Goal: Information Seeking & Learning: Learn about a topic

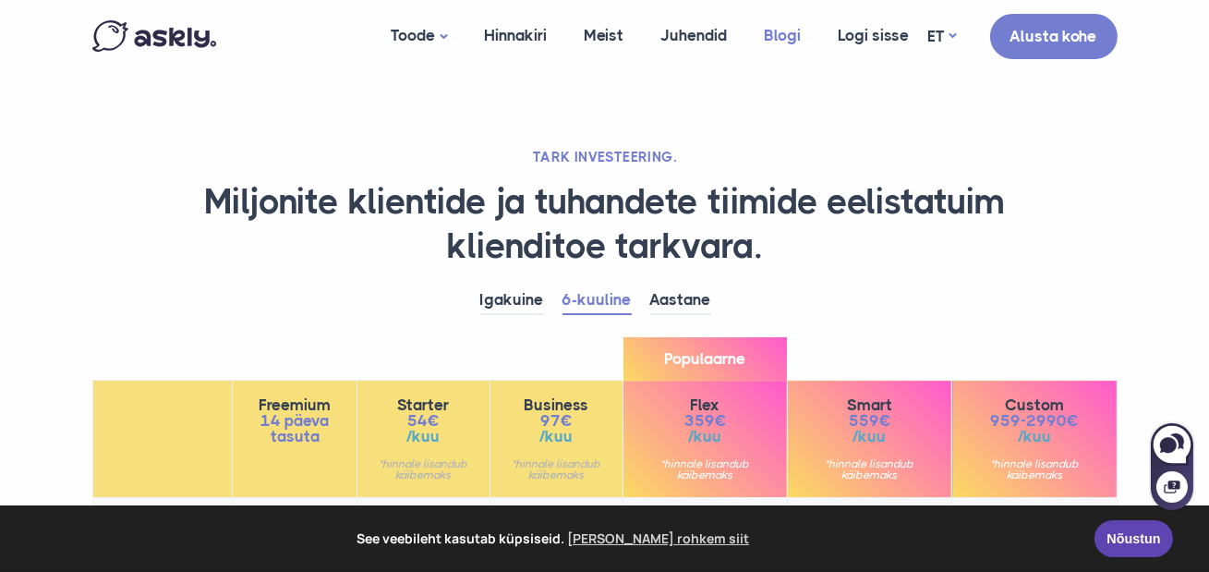
click at [767, 36] on link "Blogi" at bounding box center [783, 35] width 74 height 71
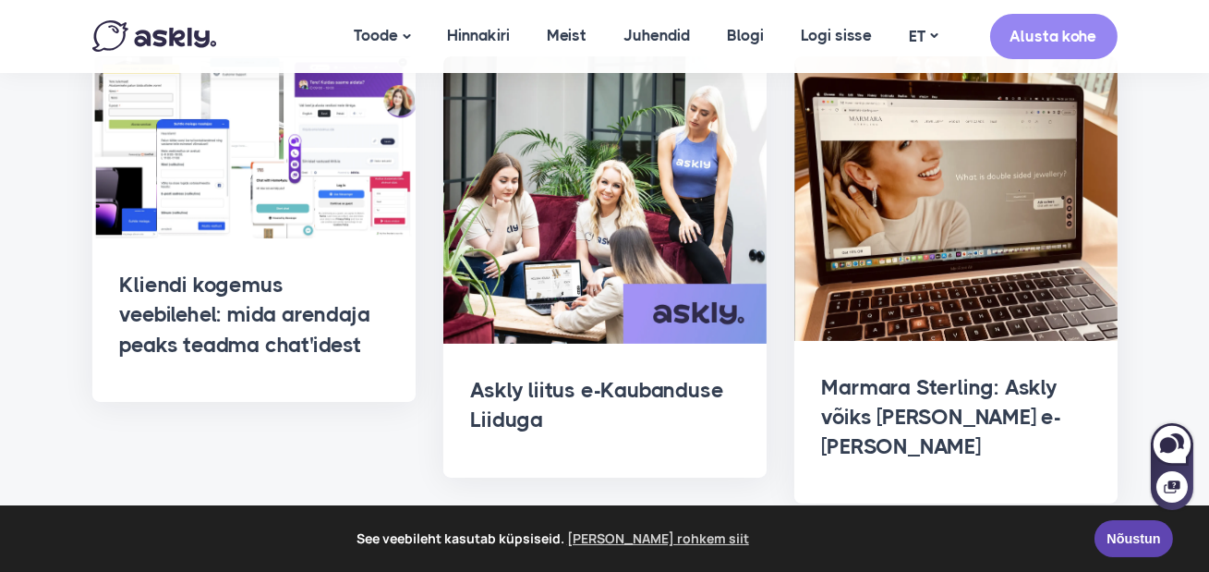
scroll to position [802, 0]
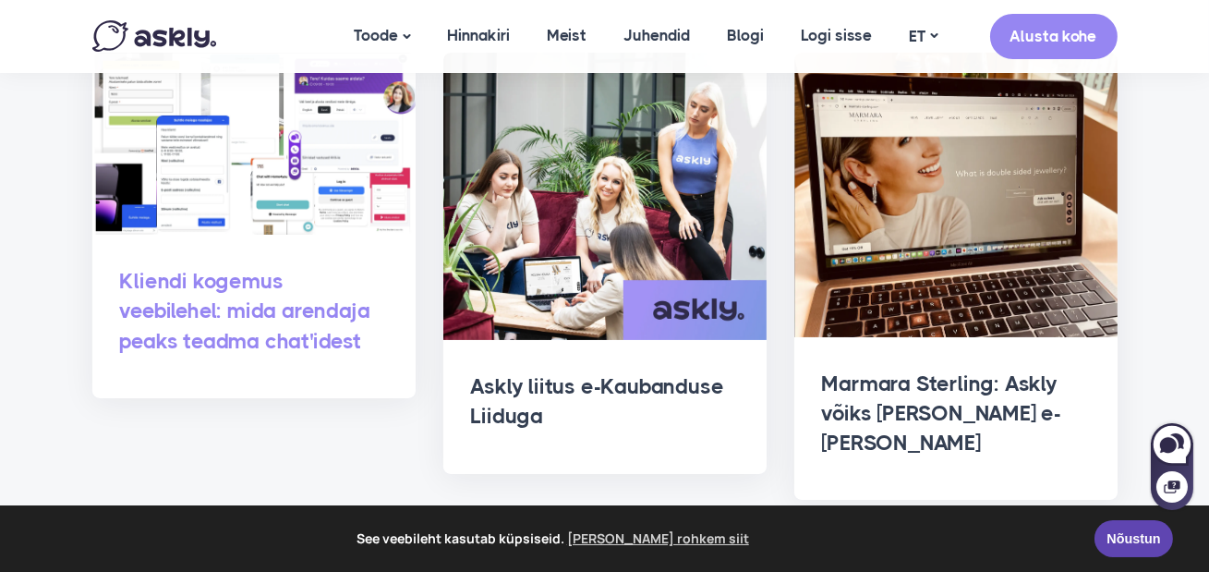
click at [227, 283] on link "Kliendi kogemus veebilehel: mida arendaja peaks teadma chat'idest" at bounding box center [245, 311] width 250 height 84
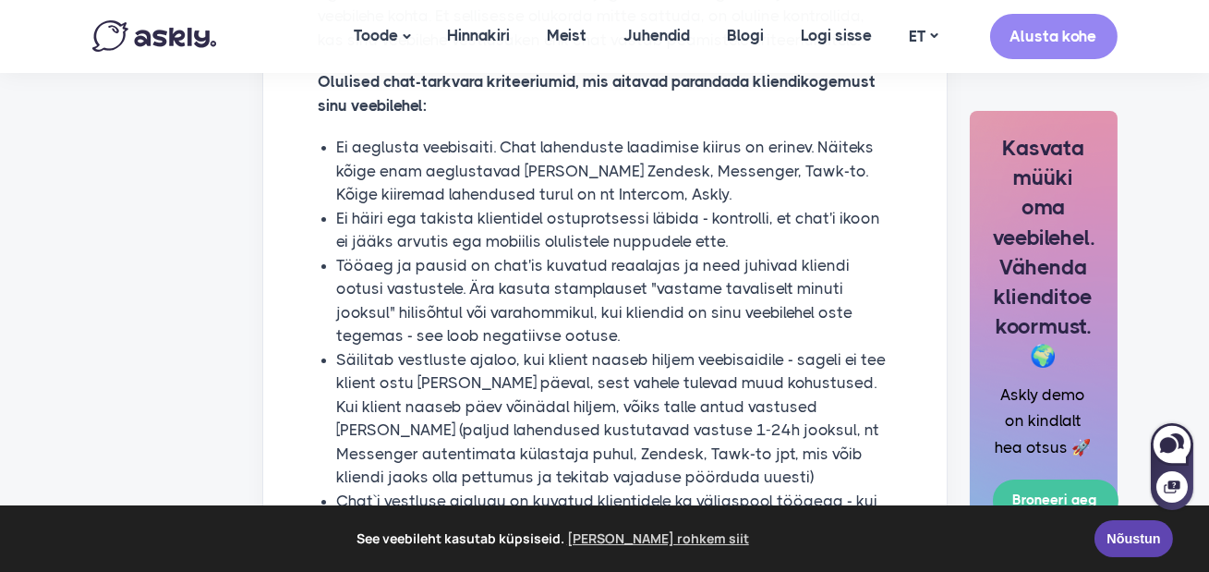
scroll to position [1106, 0]
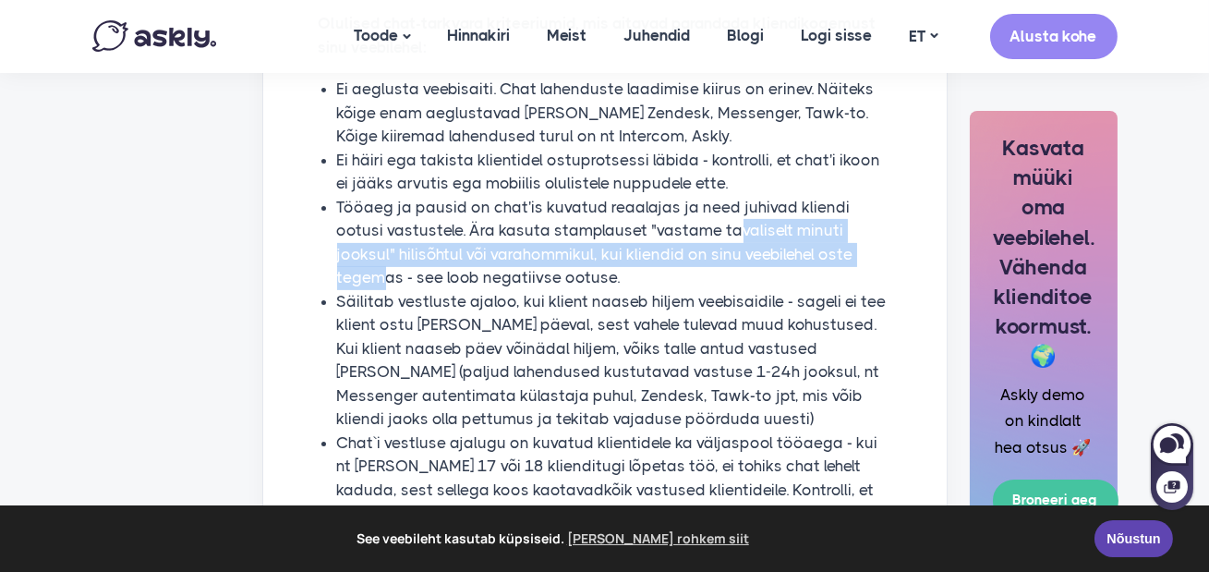
drag, startPoint x: 683, startPoint y: 235, endPoint x: 840, endPoint y: 248, distance: 156.6
click at [840, 248] on li "Tööaeg ja pausid on chat'is kuvatud reaalajas ja need juhivad kliendi ootusi va…" at bounding box center [614, 243] width 554 height 94
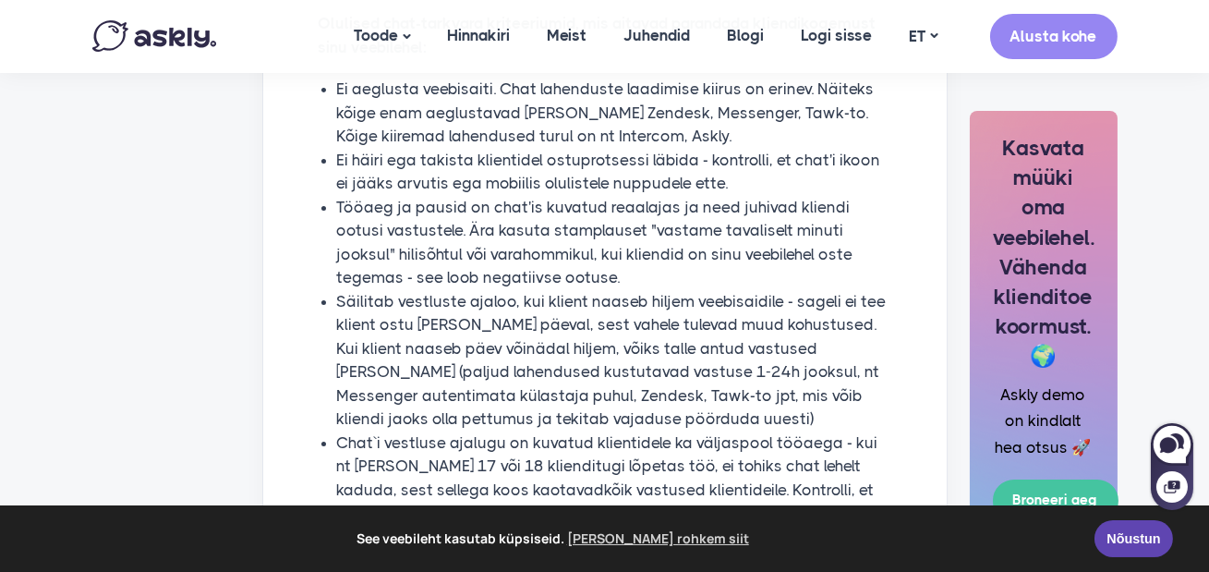
click at [839, 248] on li "Tööaeg ja pausid on chat'is kuvatud reaalajas ja need juhivad kliendi ootusi va…" at bounding box center [614, 243] width 554 height 94
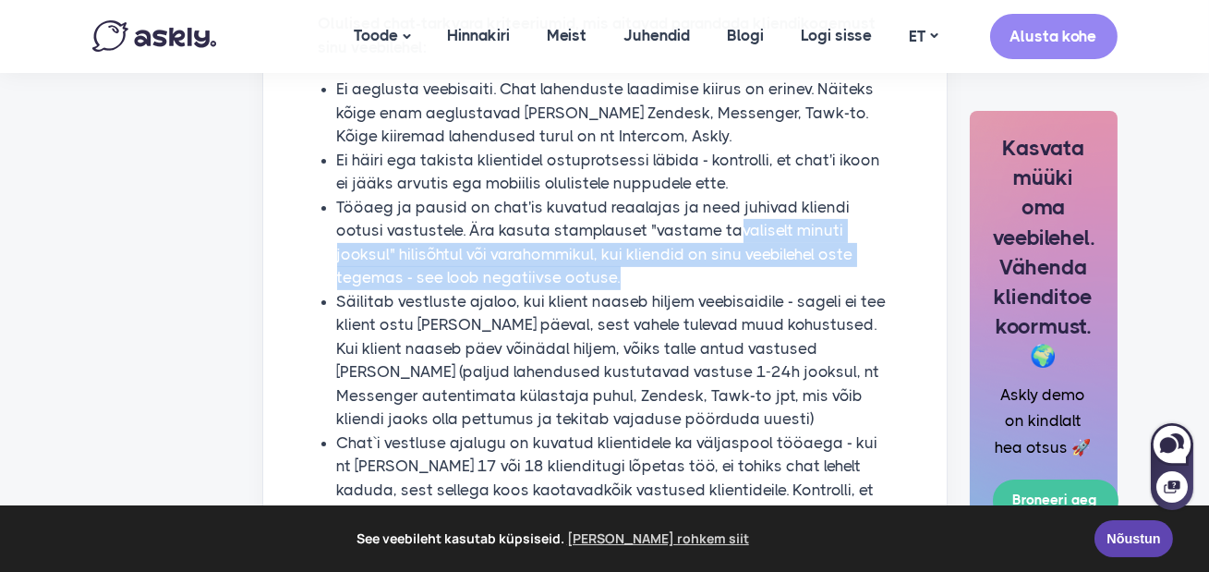
drag, startPoint x: 689, startPoint y: 231, endPoint x: 690, endPoint y: 268, distance: 37.0
click at [690, 268] on li "Tööaeg ja pausid on chat'is kuvatud reaalajas ja need juhivad kliendi ootusi va…" at bounding box center [614, 243] width 554 height 94
drag, startPoint x: 683, startPoint y: 275, endPoint x: 683, endPoint y: 255, distance: 20.3
click at [683, 275] on li "Tööaeg ja pausid on chat'is kuvatud reaalajas ja need juhivad kliendi ootusi va…" at bounding box center [614, 243] width 554 height 94
drag, startPoint x: 683, startPoint y: 235, endPoint x: 701, endPoint y: 284, distance: 52.9
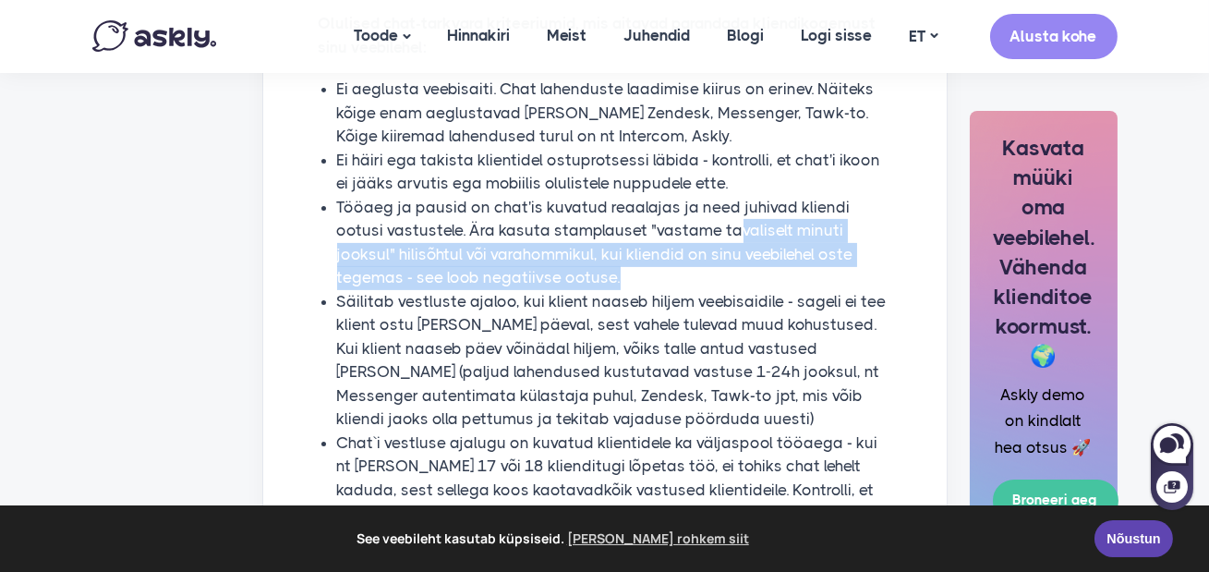
click at [701, 284] on li "Tööaeg ja pausid on chat'is kuvatud reaalajas ja need juhivad kliendi ootusi va…" at bounding box center [614, 243] width 554 height 94
click at [700, 285] on li "Tööaeg ja pausid on chat'is kuvatud reaalajas ja need juhivad kliendi ootusi va…" at bounding box center [614, 243] width 554 height 94
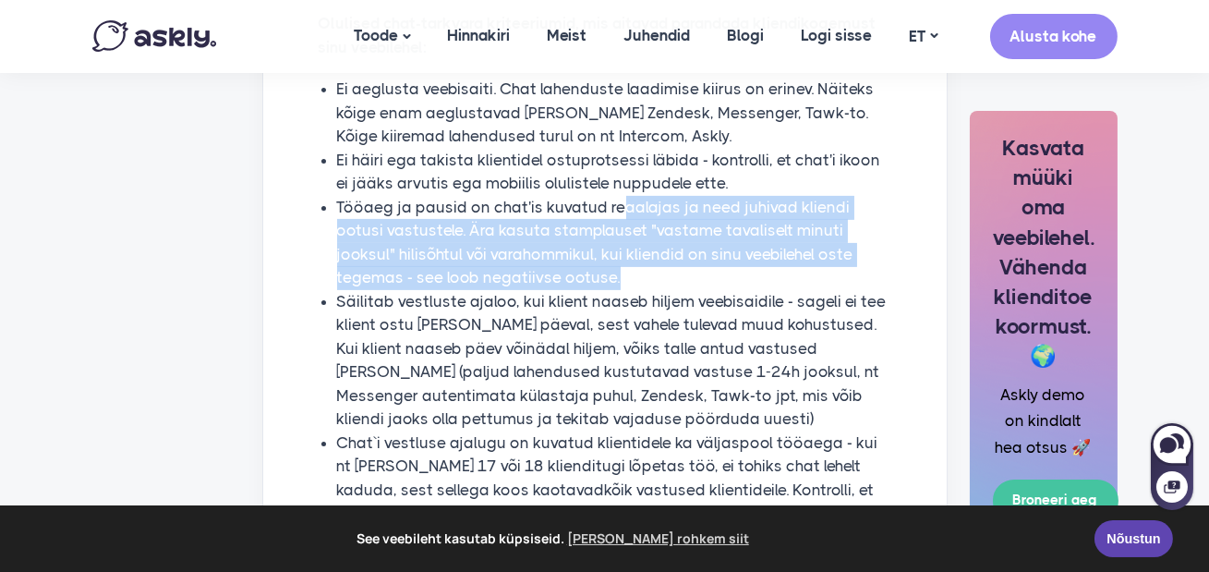
drag, startPoint x: 612, startPoint y: 199, endPoint x: 620, endPoint y: 266, distance: 67.8
click at [620, 266] on li "Tööaeg ja pausid on chat'is kuvatud reaalajas ja need juhivad kliendi ootusi va…" at bounding box center [614, 243] width 554 height 94
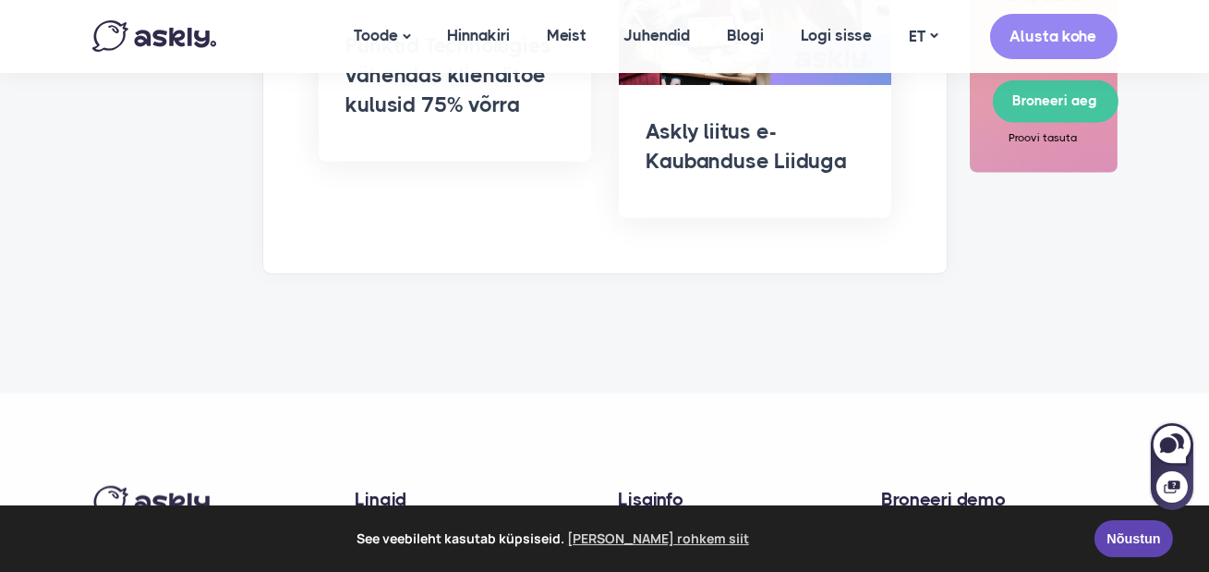
scroll to position [3832, 0]
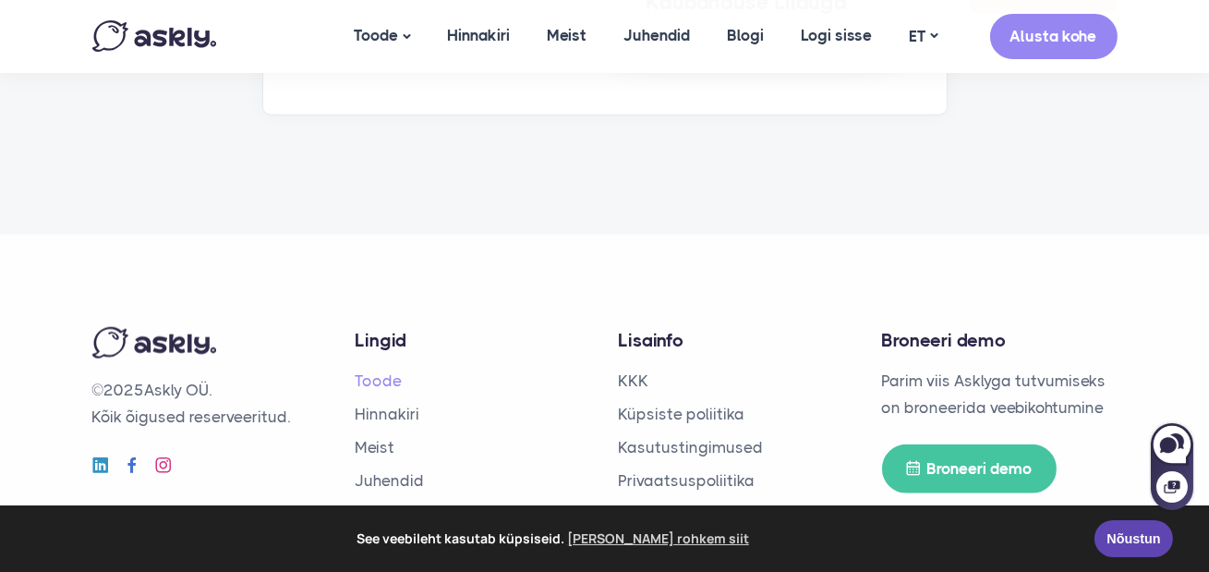
click at [373, 371] on link "Toode" at bounding box center [379, 380] width 47 height 18
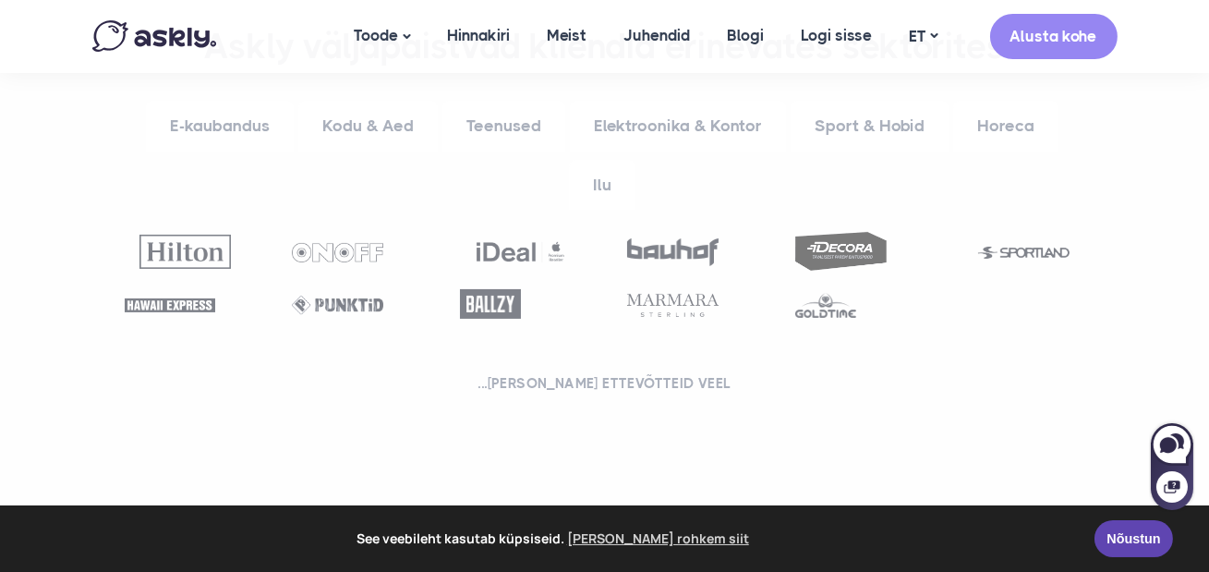
scroll to position [758, 0]
click at [845, 100] on link "Sport & Hobid" at bounding box center [870, 125] width 158 height 51
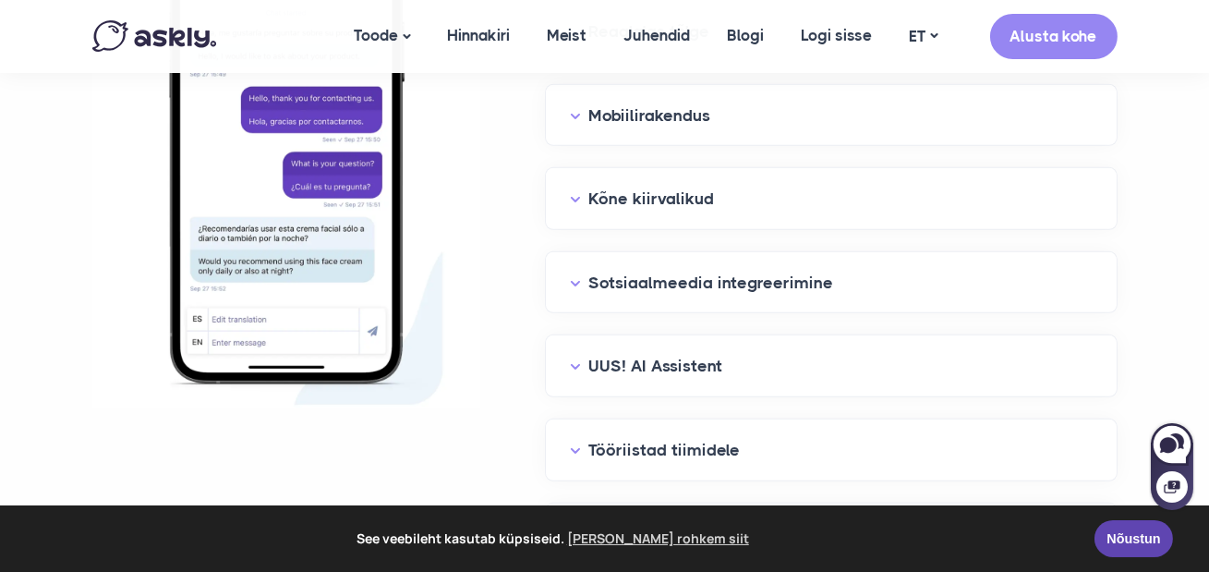
scroll to position [2206, 0]
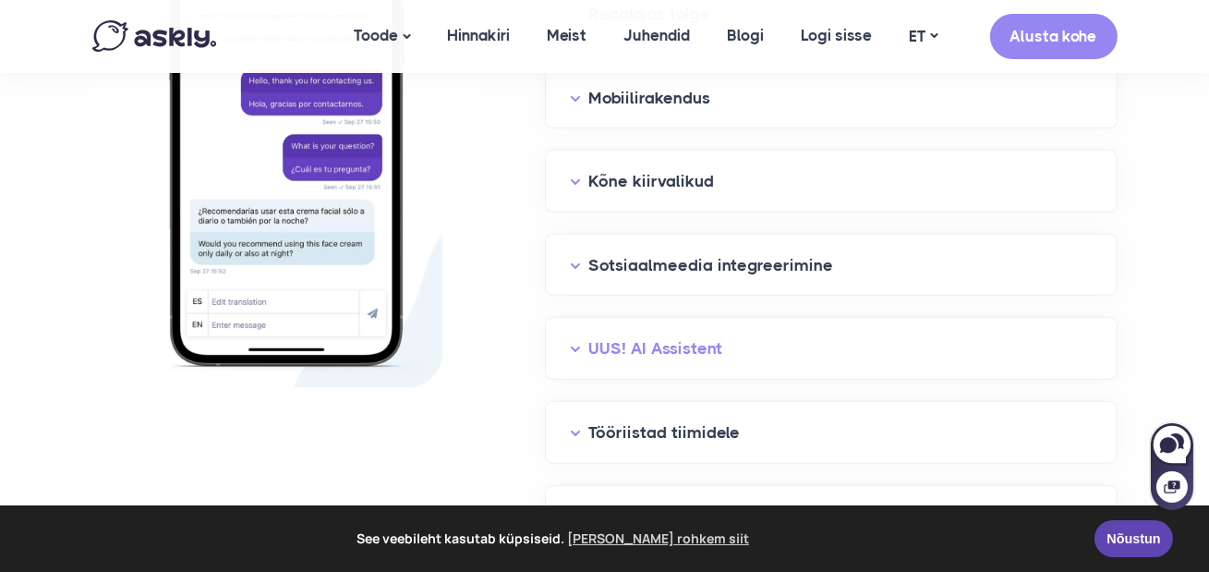
click at [649, 334] on button "UUS! AI Assistent" at bounding box center [831, 348] width 523 height 29
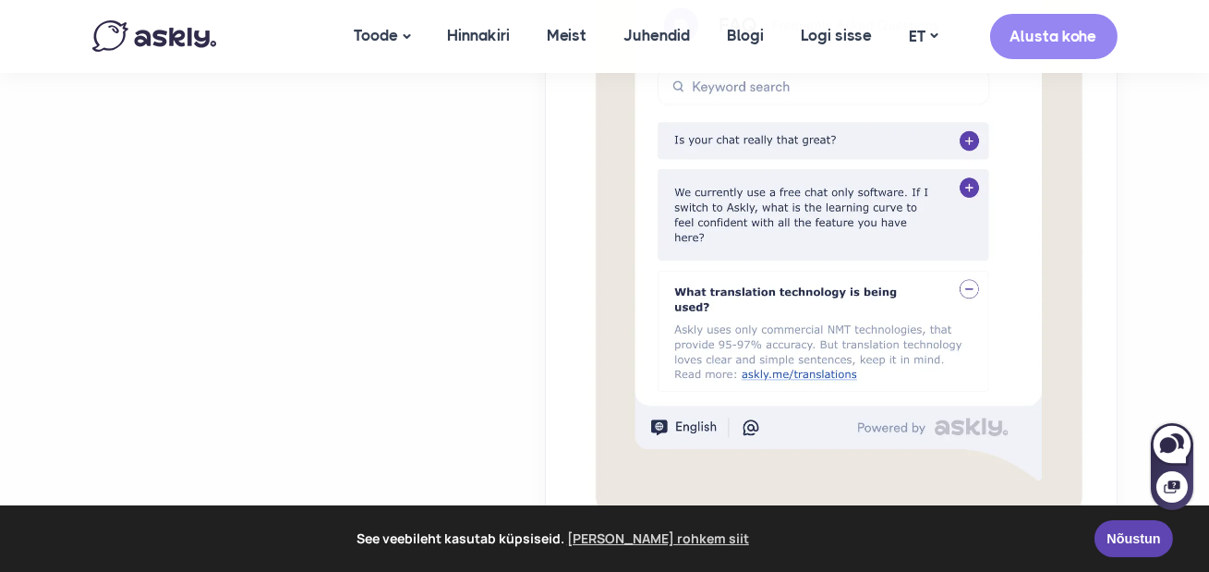
scroll to position [3242, 0]
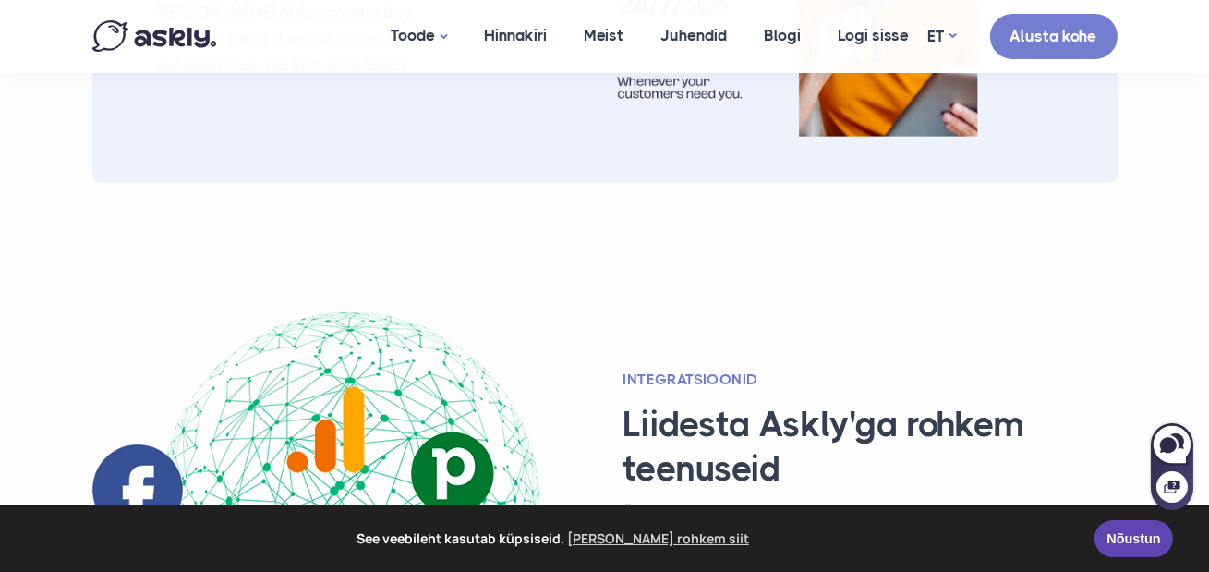
scroll to position [3863, 0]
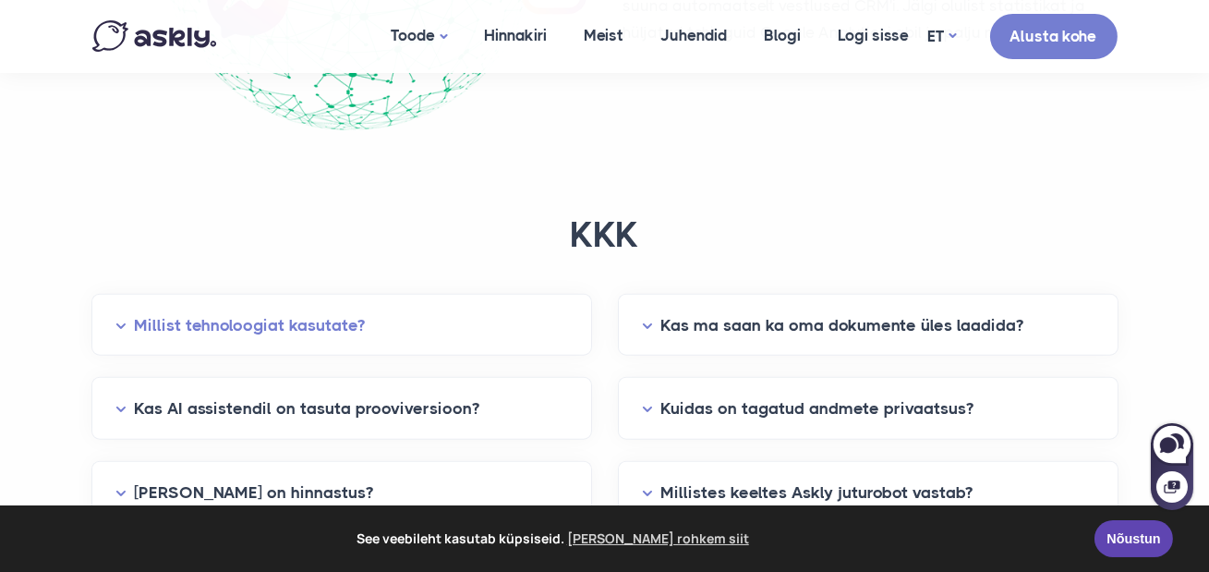
click at [459, 311] on button "Millist tehnoloogiat kasutate?" at bounding box center [341, 325] width 451 height 29
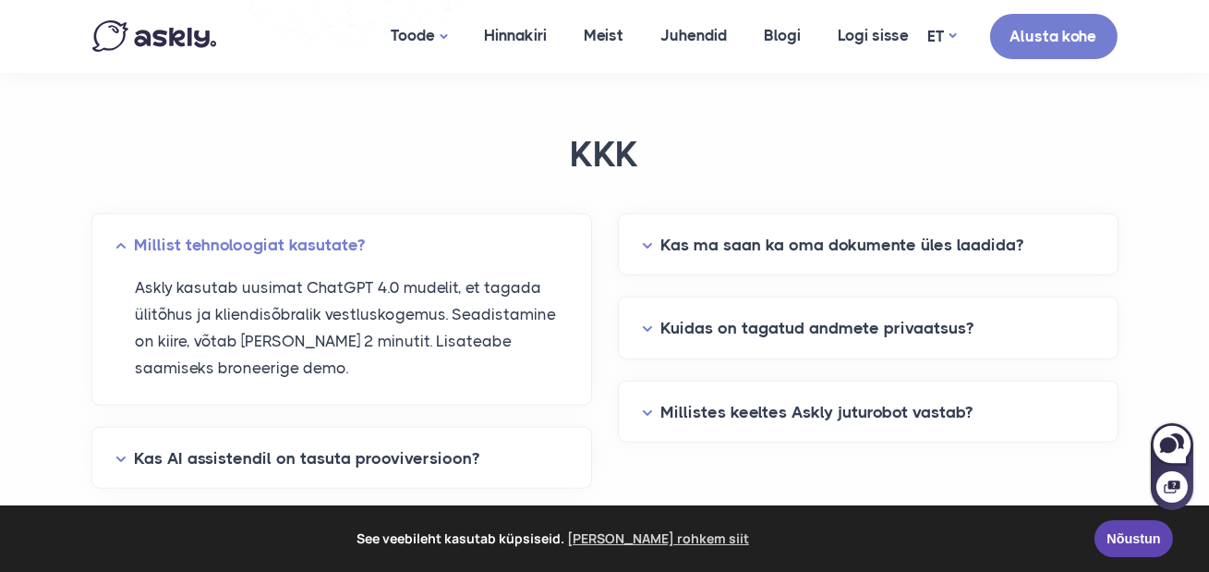
scroll to position [4344, 0]
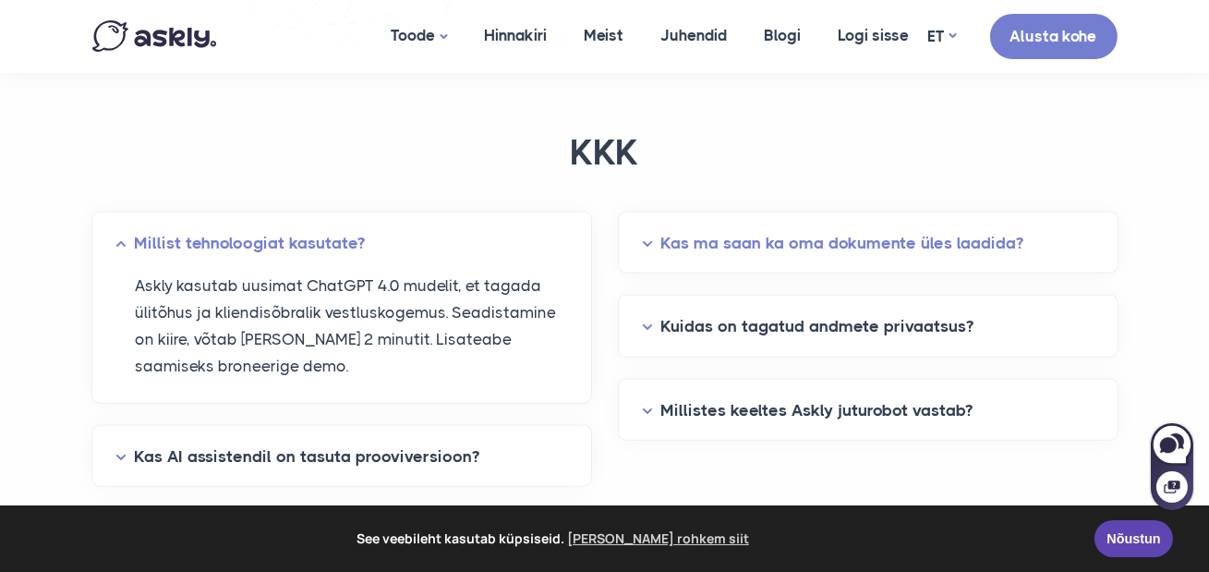
click at [776, 229] on button "Kas ma saan ka oma dokumente üles laadida?" at bounding box center [868, 243] width 451 height 29
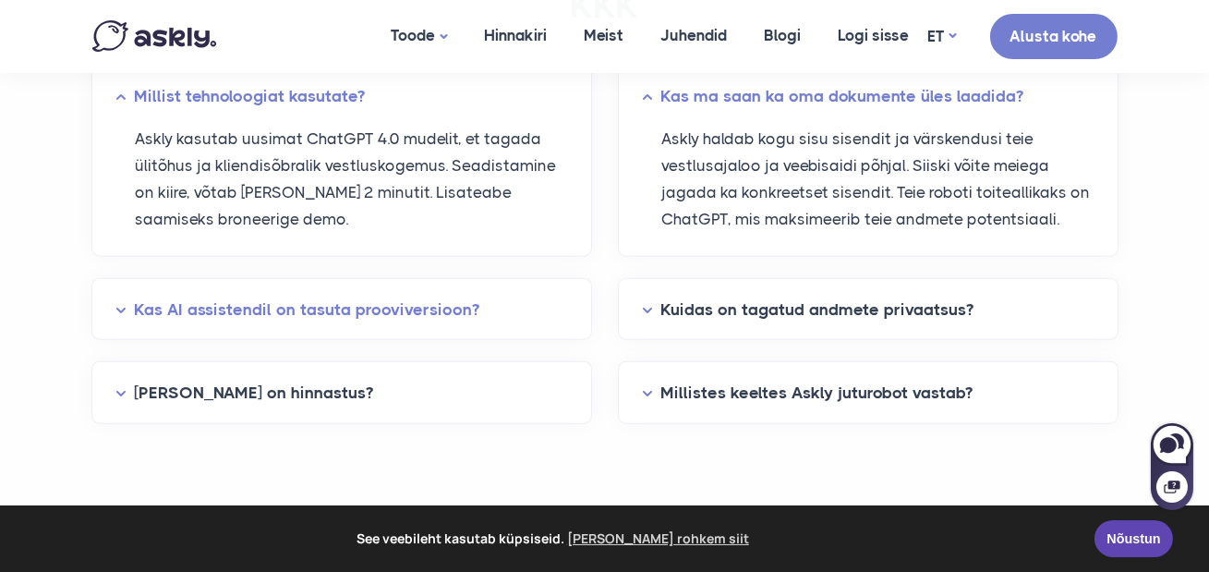
scroll to position [4489, 0]
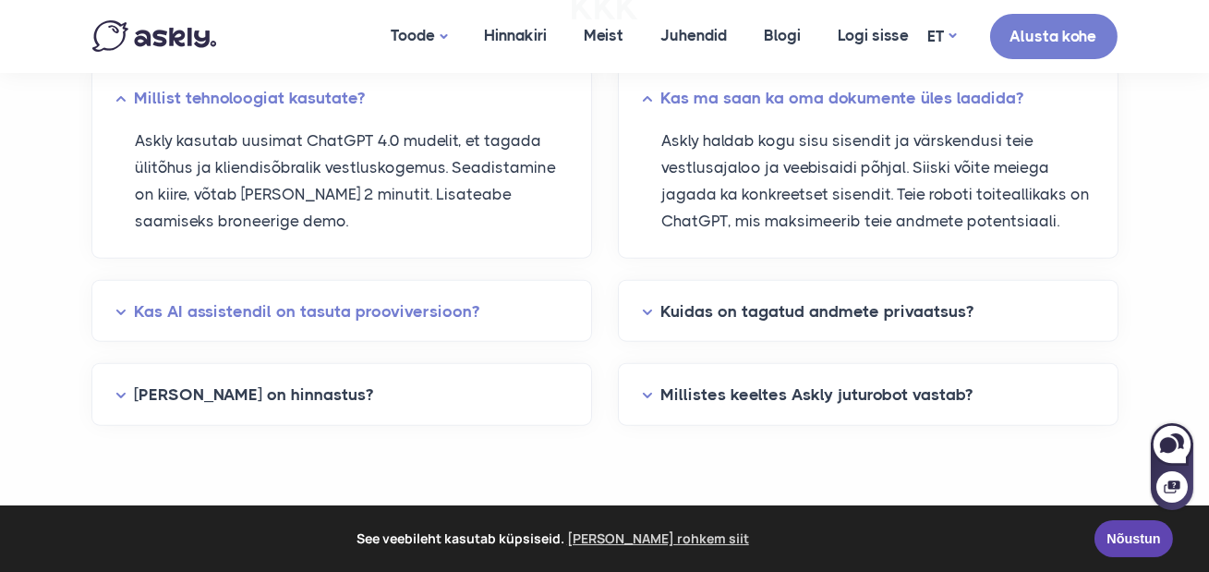
click at [344, 297] on button "Kas AI assistendil on tasuta prooviversioon?" at bounding box center [341, 311] width 451 height 29
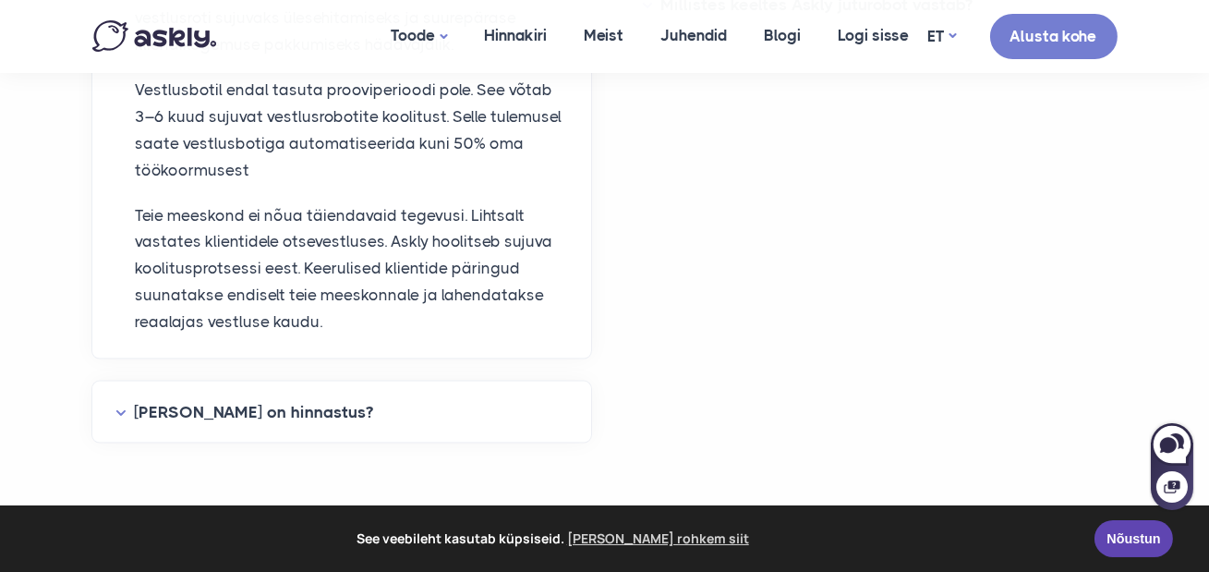
scroll to position [4894, 0]
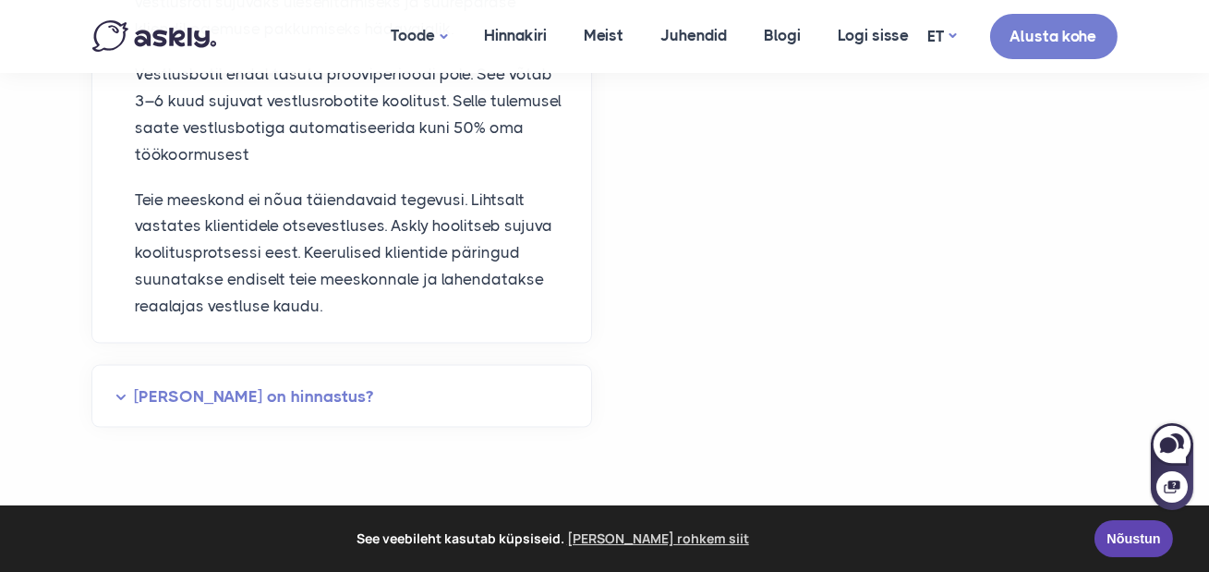
click at [279, 382] on button "Milline on hinnastus?" at bounding box center [341, 396] width 451 height 29
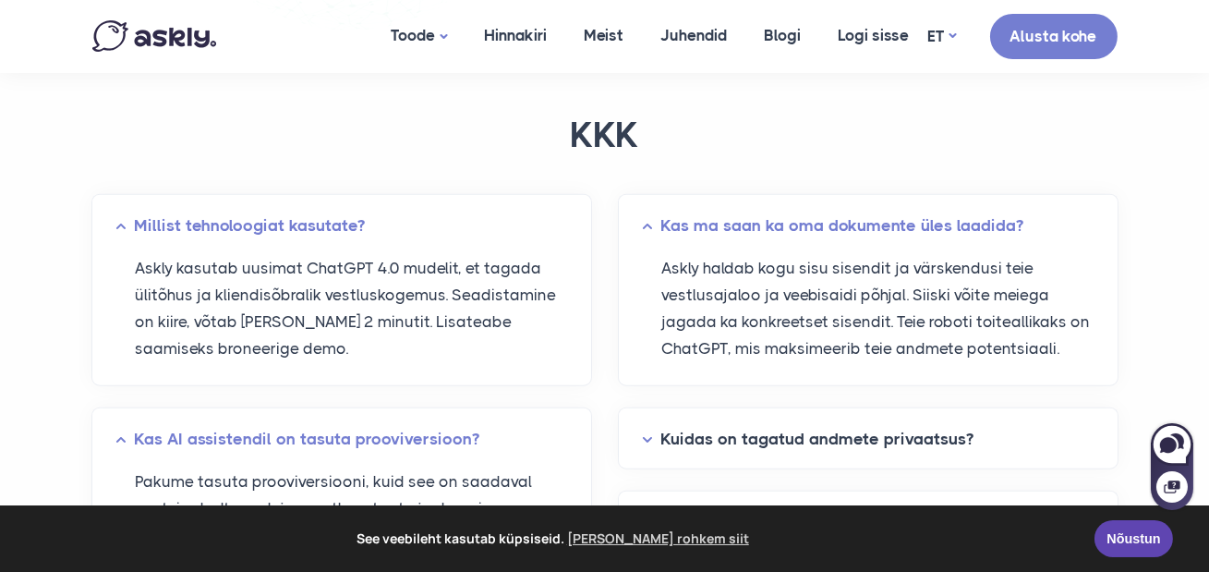
scroll to position [4441, 0]
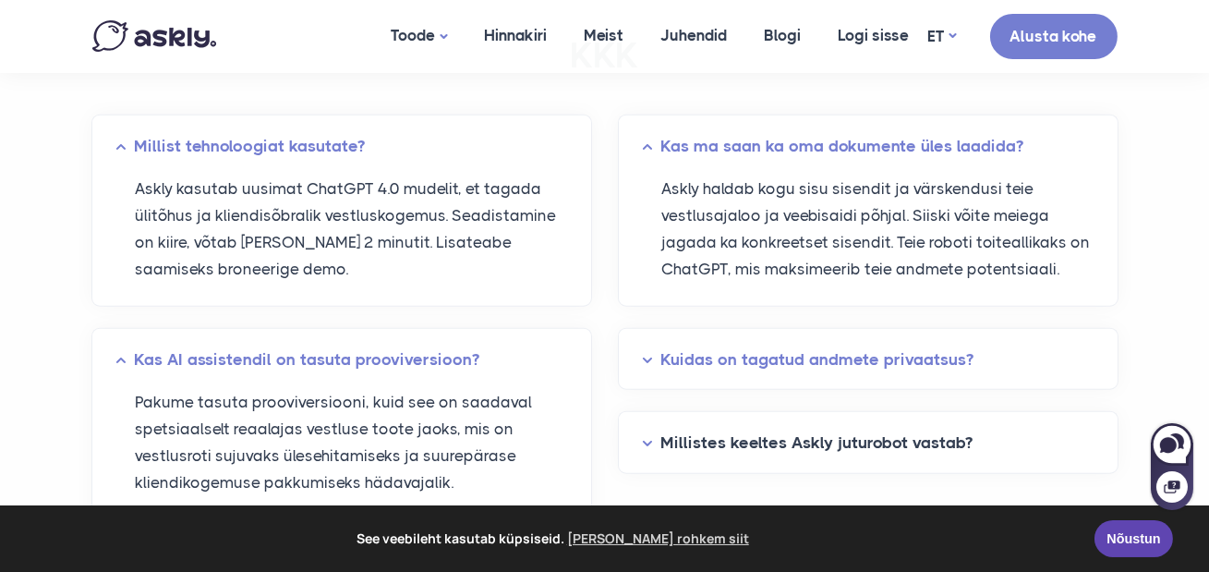
click at [768, 345] on button "Kuidas on tagatud andmete privaatsus?" at bounding box center [868, 359] width 451 height 29
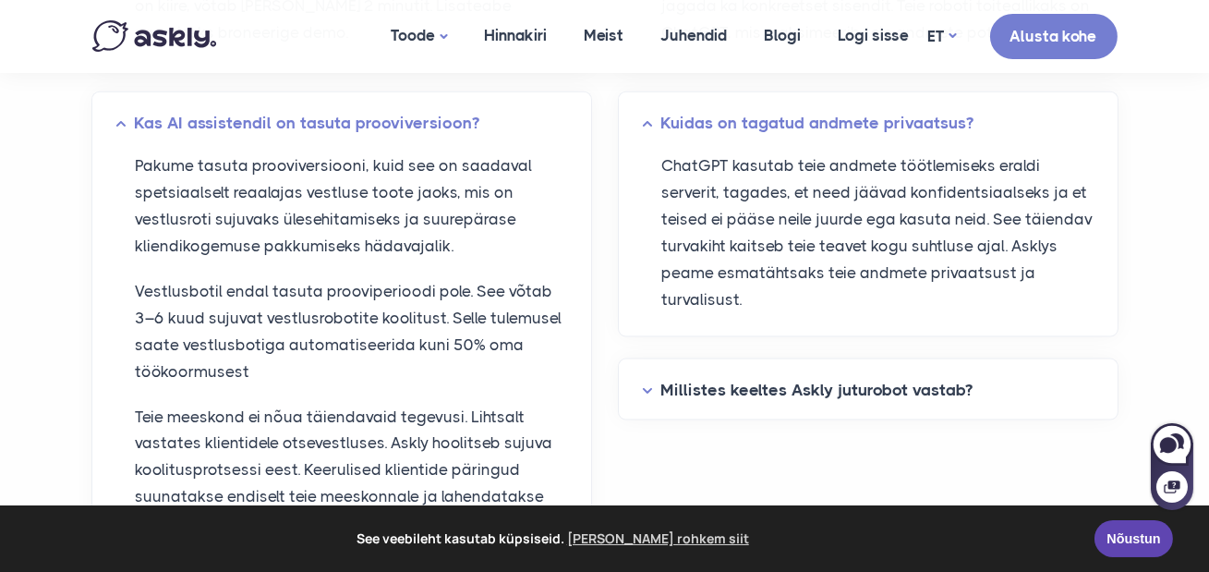
scroll to position [4694, 0]
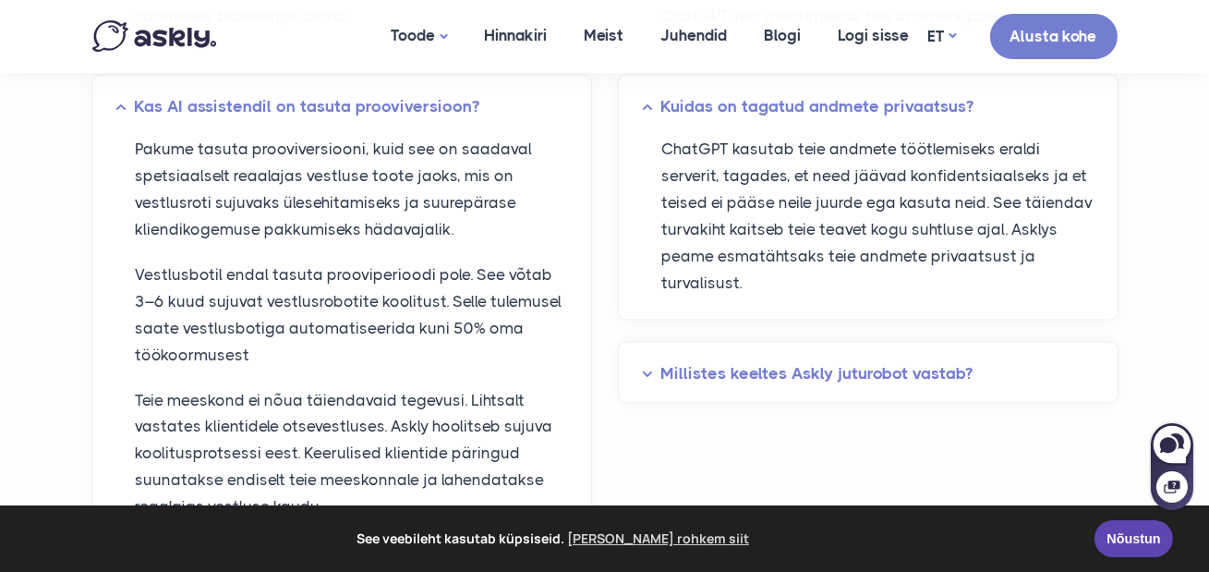
click at [753, 359] on button "Millistes keeltes Askly juturobot vastab?" at bounding box center [868, 373] width 451 height 29
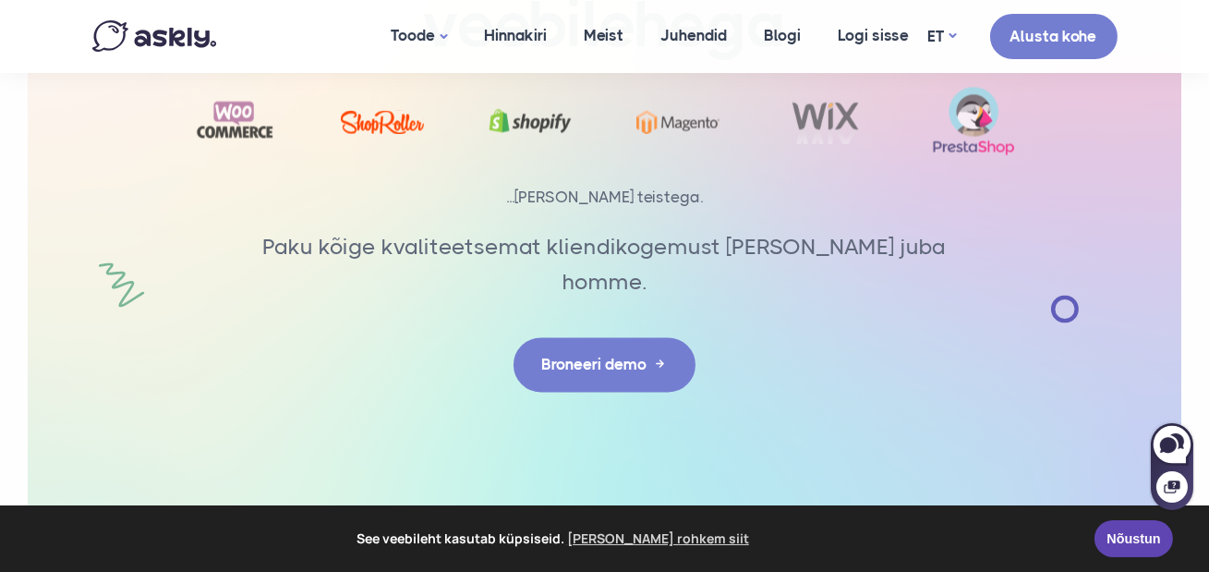
scroll to position [6898, 0]
